Goal: Find specific page/section: Find specific page/section

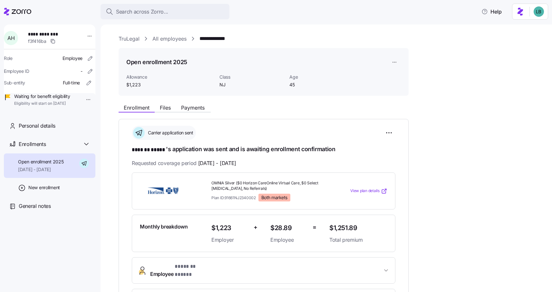
scroll to position [162, 0]
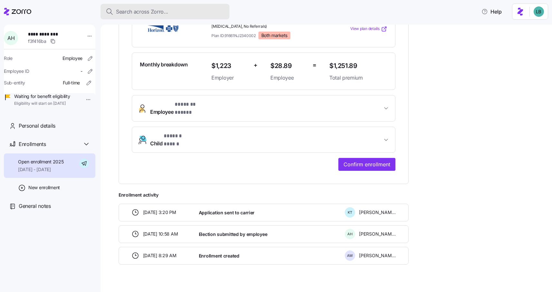
click at [160, 15] on button "Search across Zorro..." at bounding box center [165, 11] width 129 height 15
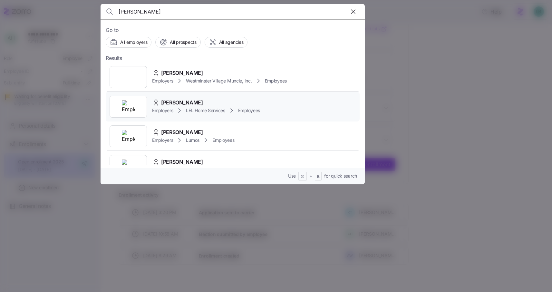
type input "[PERSON_NAME]"
click at [176, 103] on span "[PERSON_NAME]" at bounding box center [182, 103] width 42 height 8
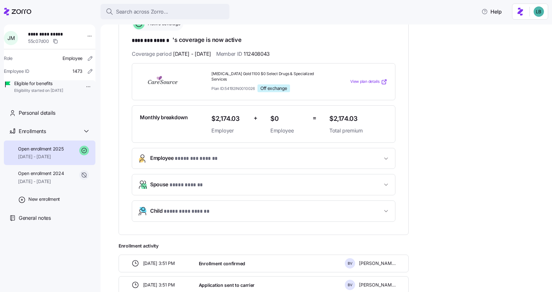
scroll to position [120, 0]
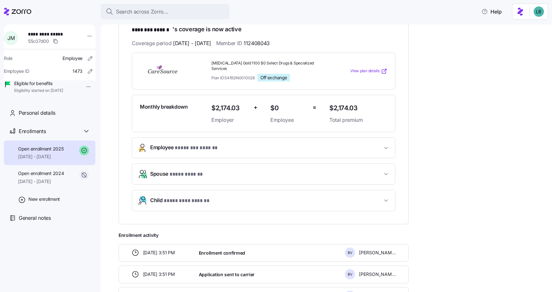
click at [189, 144] on span "* ******** ****** *" at bounding box center [196, 148] width 43 height 8
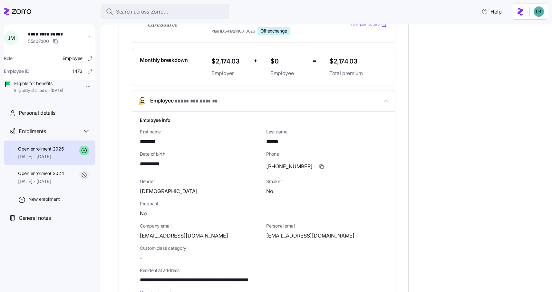
scroll to position [174, 0]
